Goal: Find contact information: Find contact information

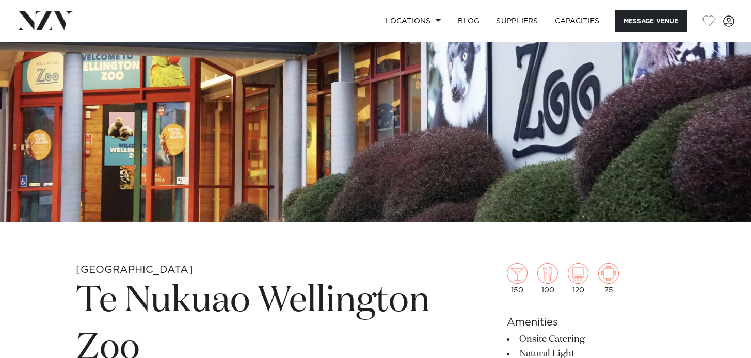
scroll to position [122, 0]
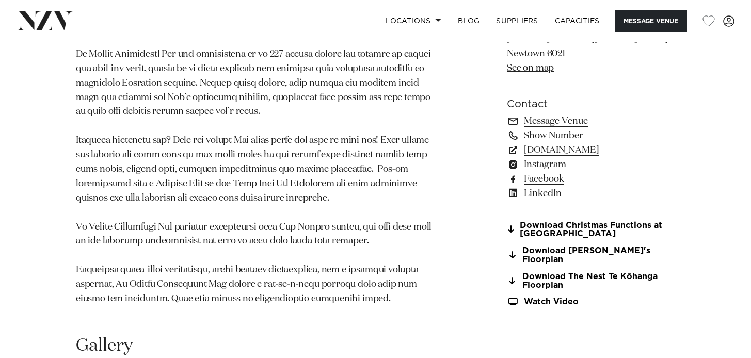
scroll to position [963, 0]
drag, startPoint x: 289, startPoint y: 227, endPoint x: 332, endPoint y: 228, distance: 42.9
click at [332, 228] on p at bounding box center [255, 26] width 358 height 561
copy p "[PERSON_NAME] Events"
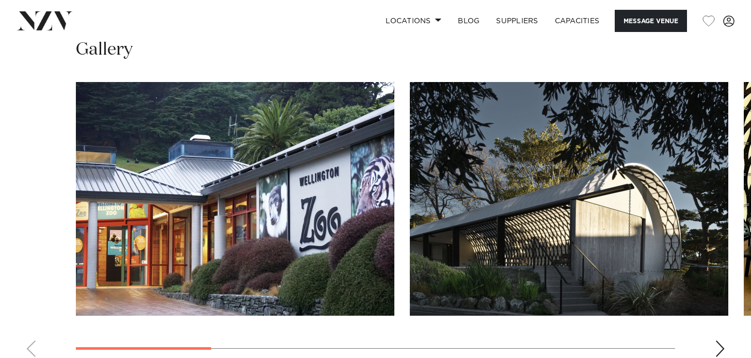
scroll to position [1261, 0]
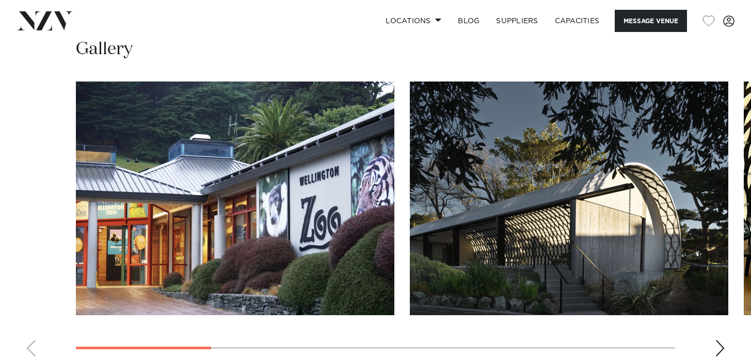
click at [450, 223] on img "2 / 8" at bounding box center [569, 199] width 318 height 234
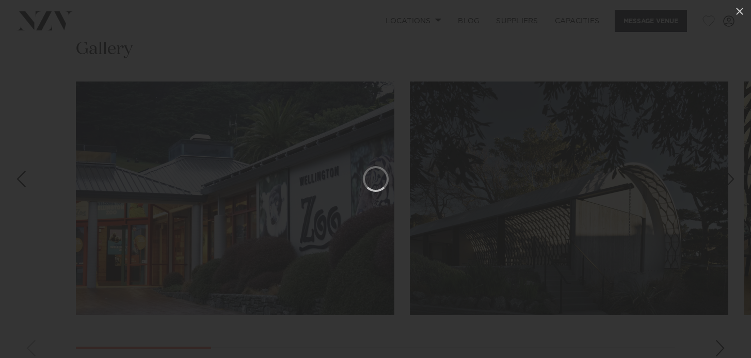
click at [512, 159] on div at bounding box center [375, 179] width 751 height 358
